Goal: Check status: Check status

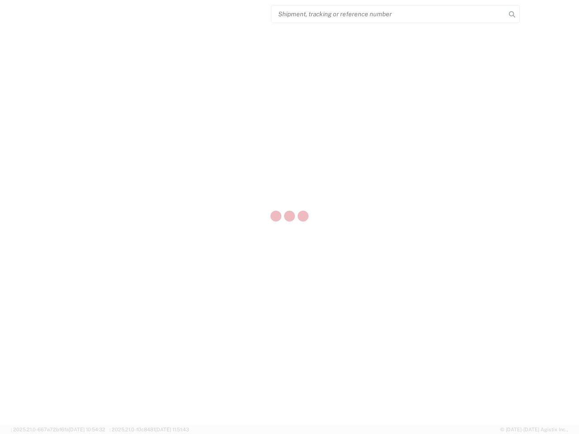
select select "US"
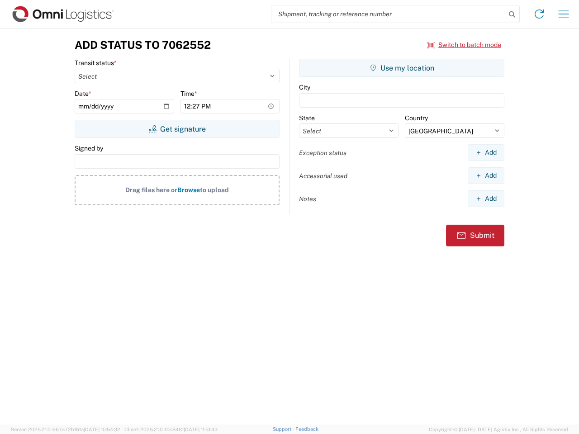
click at [389, 14] on input "search" at bounding box center [388, 13] width 234 height 17
click at [512, 14] on icon at bounding box center [512, 14] width 13 height 13
click at [539, 14] on icon at bounding box center [539, 14] width 14 height 14
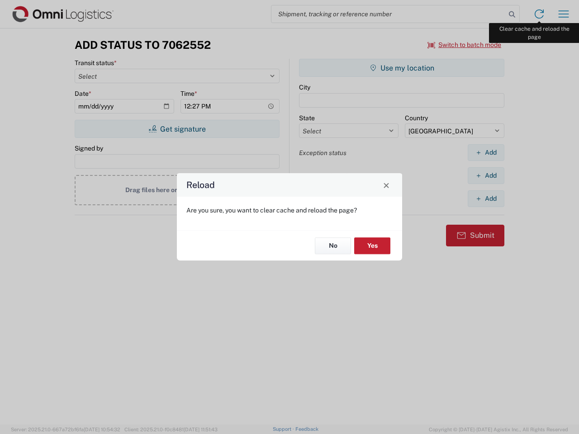
click at [564, 14] on div "Reload Are you sure, you want to clear cache and reload the page? No Yes" at bounding box center [289, 217] width 579 height 434
click at [465, 45] on div "Reload Are you sure, you want to clear cache and reload the page? No Yes" at bounding box center [289, 217] width 579 height 434
click at [177, 129] on div "Reload Are you sure, you want to clear cache and reload the page? No Yes" at bounding box center [289, 217] width 579 height 434
click at [402, 68] on div "Reload Are you sure, you want to clear cache and reload the page? No Yes" at bounding box center [289, 217] width 579 height 434
click at [486, 152] on div "Reload Are you sure, you want to clear cache and reload the page? No Yes" at bounding box center [289, 217] width 579 height 434
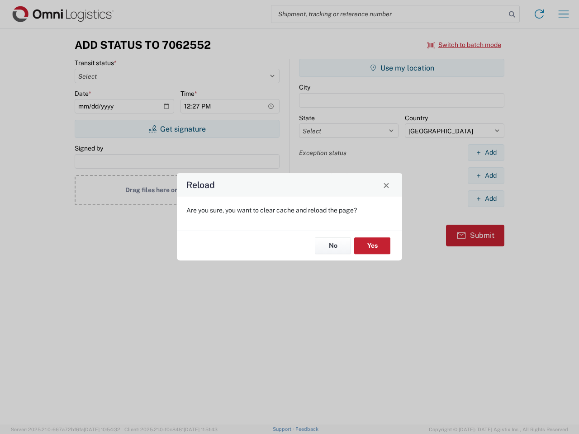
click at [486, 176] on div "Reload Are you sure, you want to clear cache and reload the page? No Yes" at bounding box center [289, 217] width 579 height 434
click at [486, 199] on div "Reload Are you sure, you want to clear cache and reload the page? No Yes" at bounding box center [289, 217] width 579 height 434
